Goal: Task Accomplishment & Management: Manage account settings

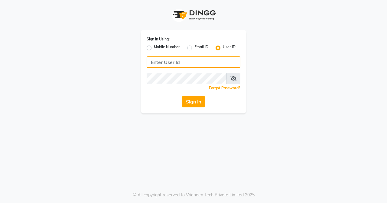
click at [198, 60] on input "Username" at bounding box center [193, 61] width 94 height 11
type input "sakina"
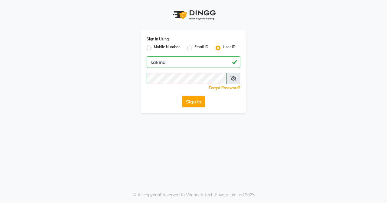
click at [195, 105] on button "Sign In" at bounding box center [193, 101] width 23 height 11
